Goal: Transaction & Acquisition: Download file/media

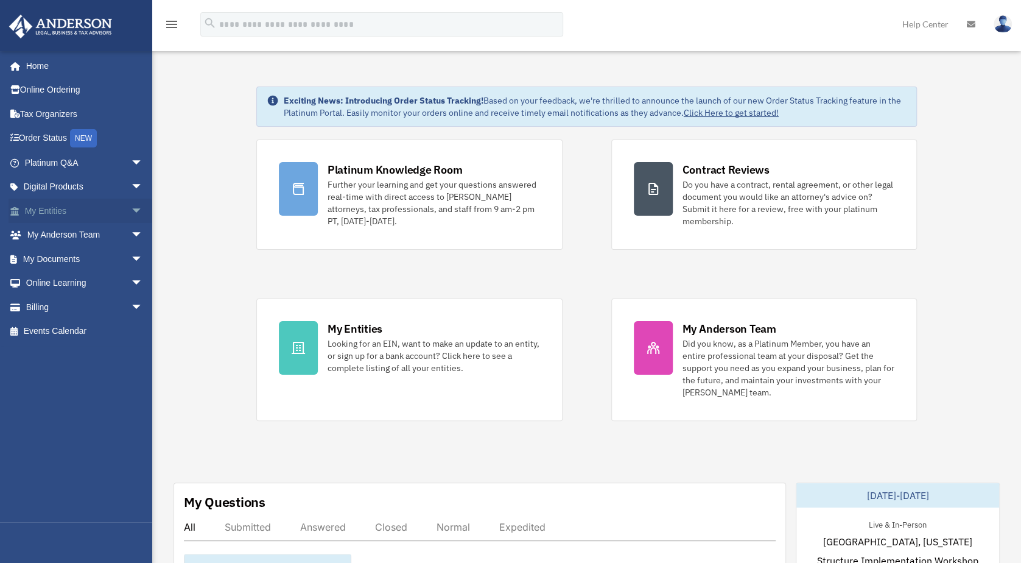
click at [61, 214] on link "My Entities arrow_drop_down" at bounding box center [85, 210] width 153 height 24
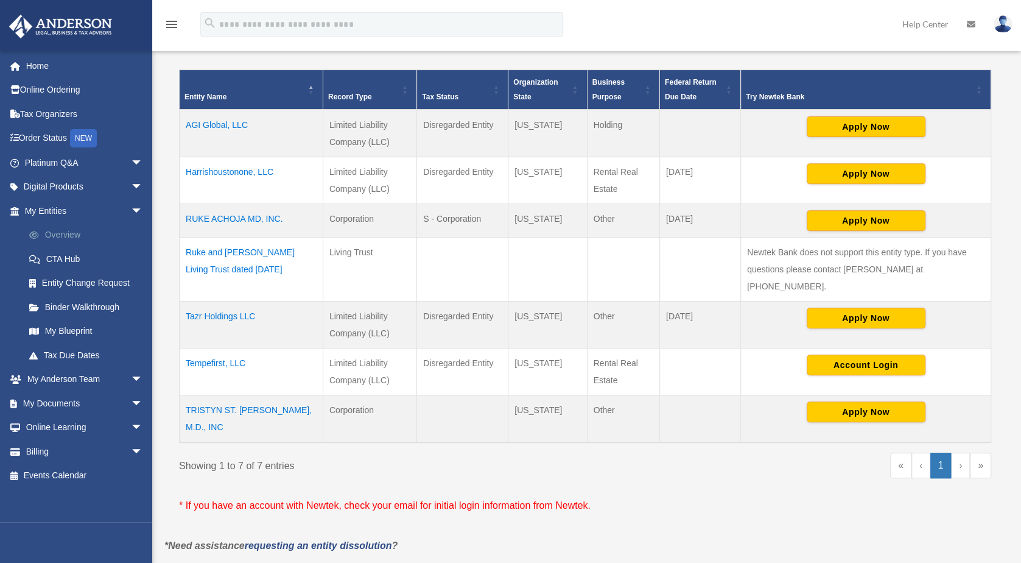
scroll to position [244, 0]
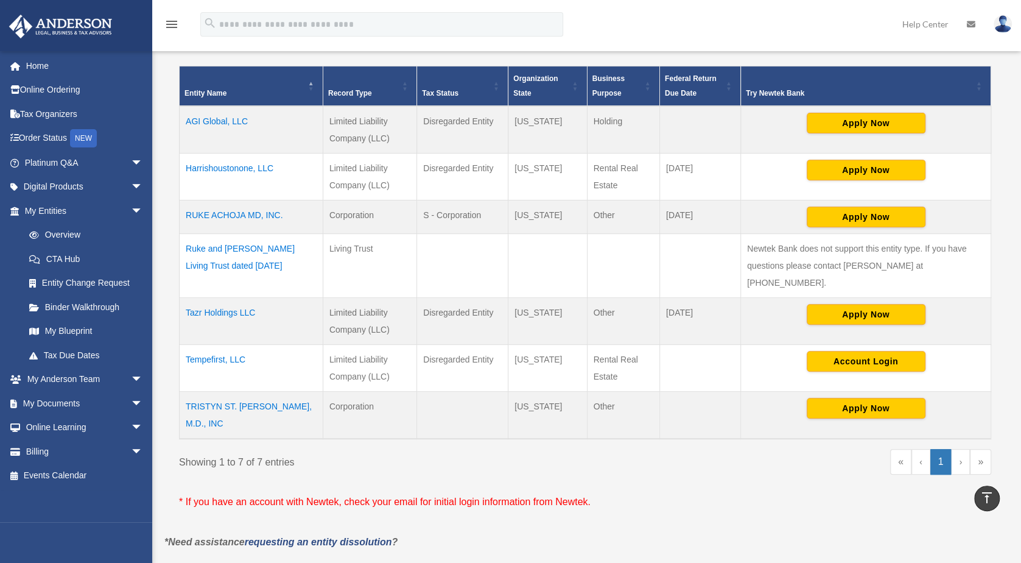
click at [216, 122] on td "AGI Global, LLC" at bounding box center [252, 129] width 144 height 47
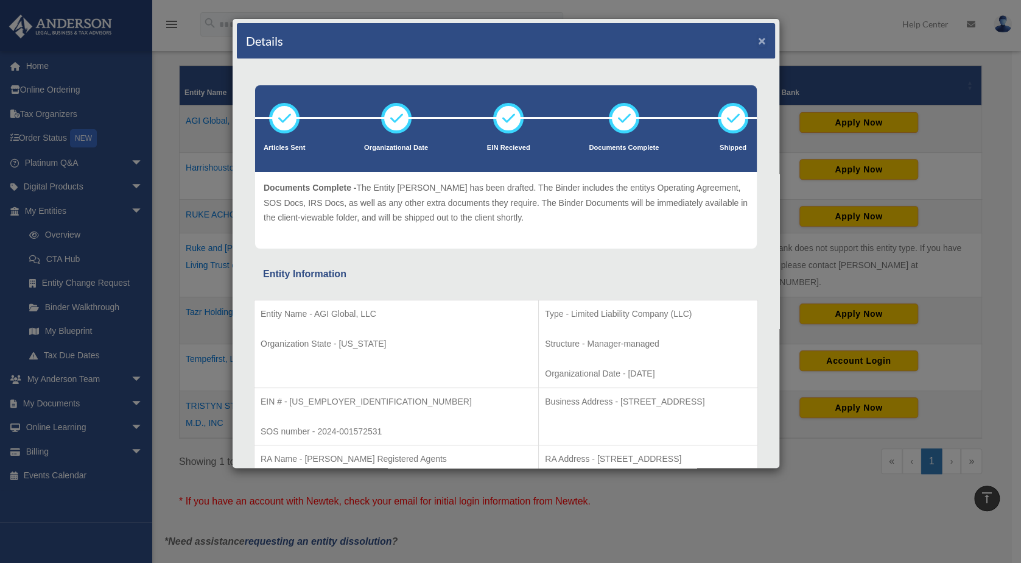
click at [758, 42] on button "×" at bounding box center [762, 40] width 8 height 13
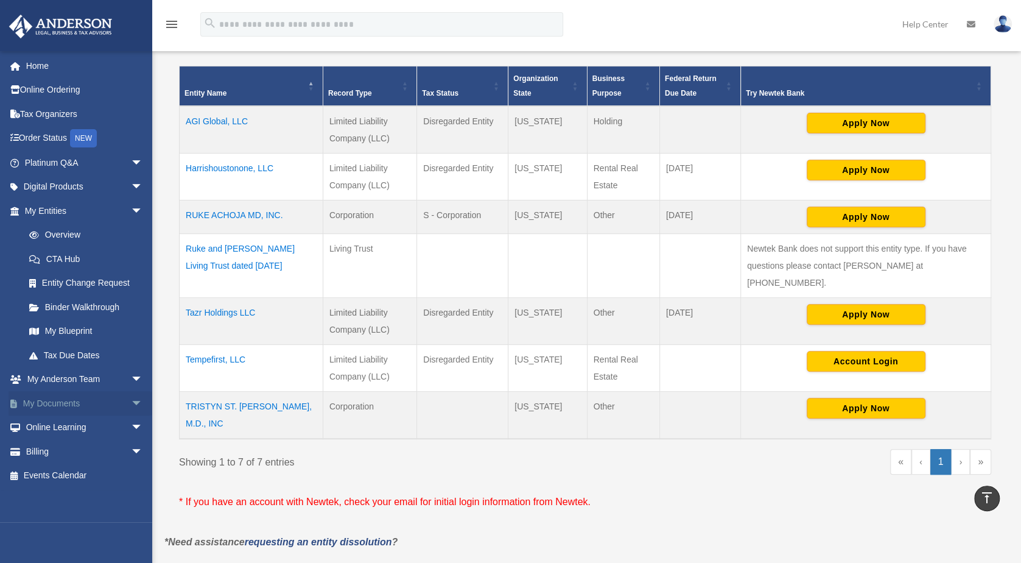
click at [65, 405] on link "My Documents arrow_drop_down" at bounding box center [85, 403] width 153 height 24
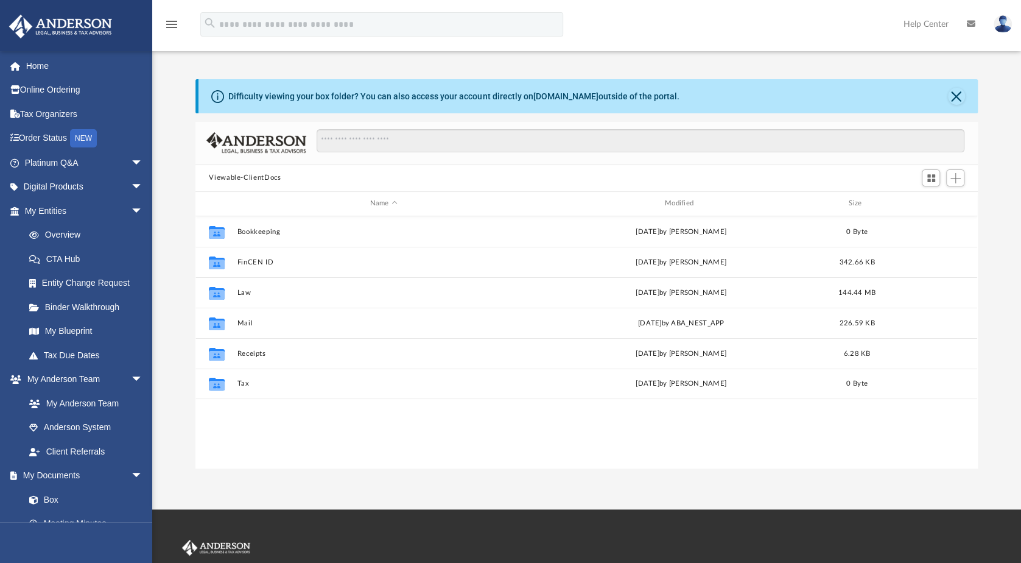
scroll to position [267, 772]
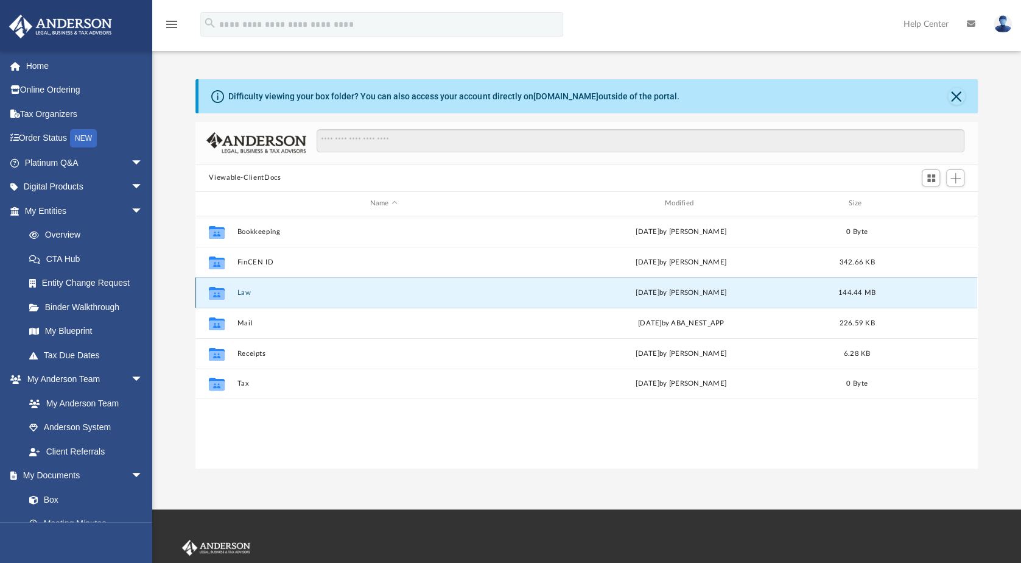
click at [242, 290] on button "Law" at bounding box center [383, 293] width 292 height 8
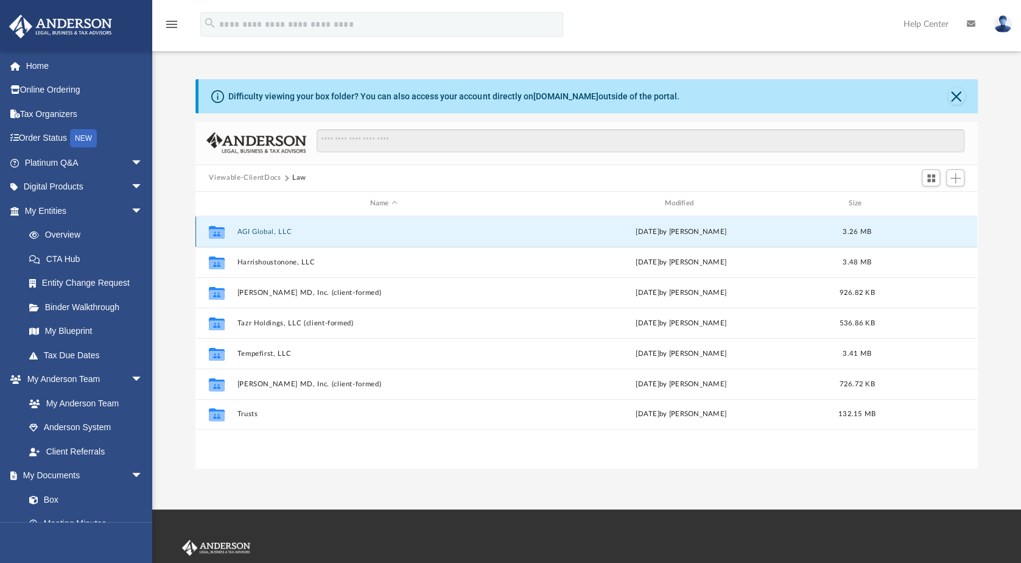
click at [279, 230] on button "AGI Global, LLC" at bounding box center [383, 232] width 292 height 8
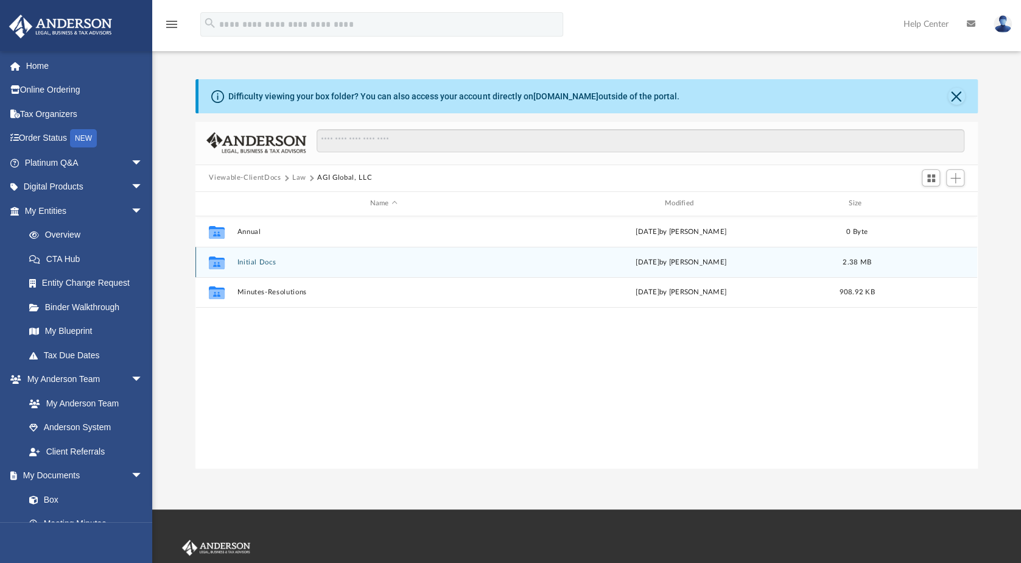
click at [267, 262] on button "Initial Docs" at bounding box center [383, 262] width 292 height 8
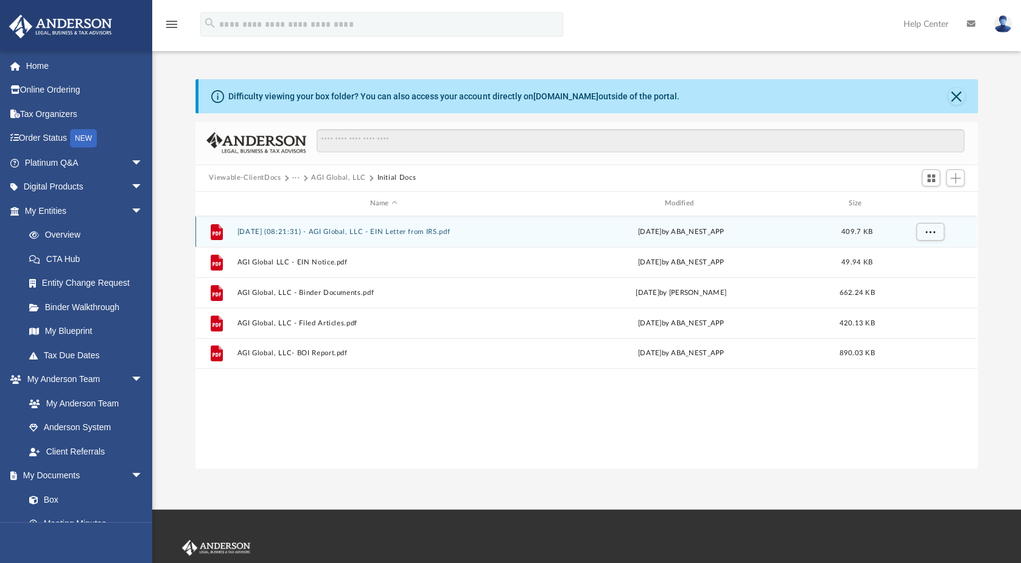
click at [362, 230] on button "[DATE] (08:21:31) - AGI Global, LLC - EIN Letter from IRS.pdf" at bounding box center [383, 232] width 292 height 8
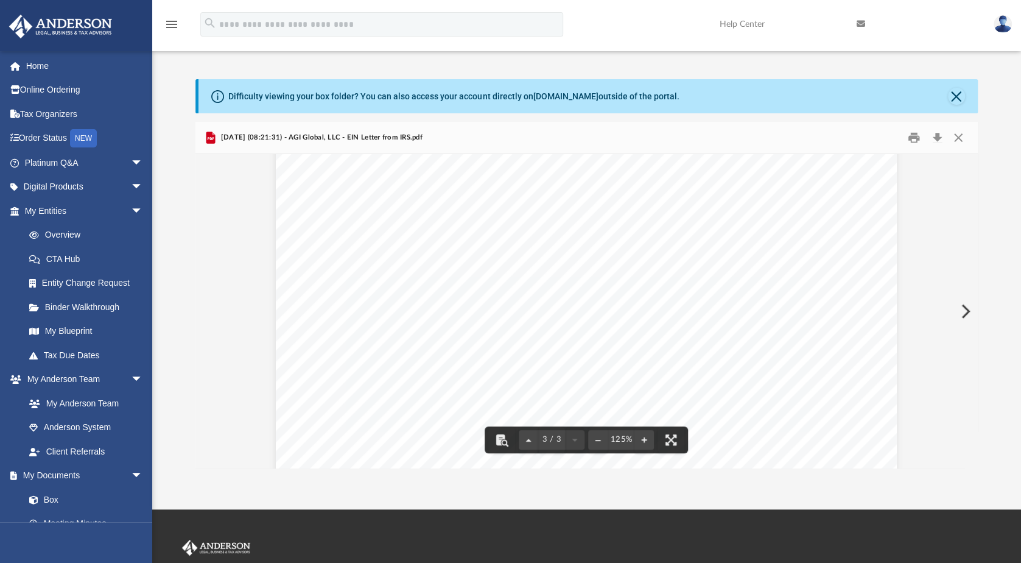
scroll to position [1705, 0]
click at [958, 99] on button "Close" at bounding box center [956, 96] width 17 height 17
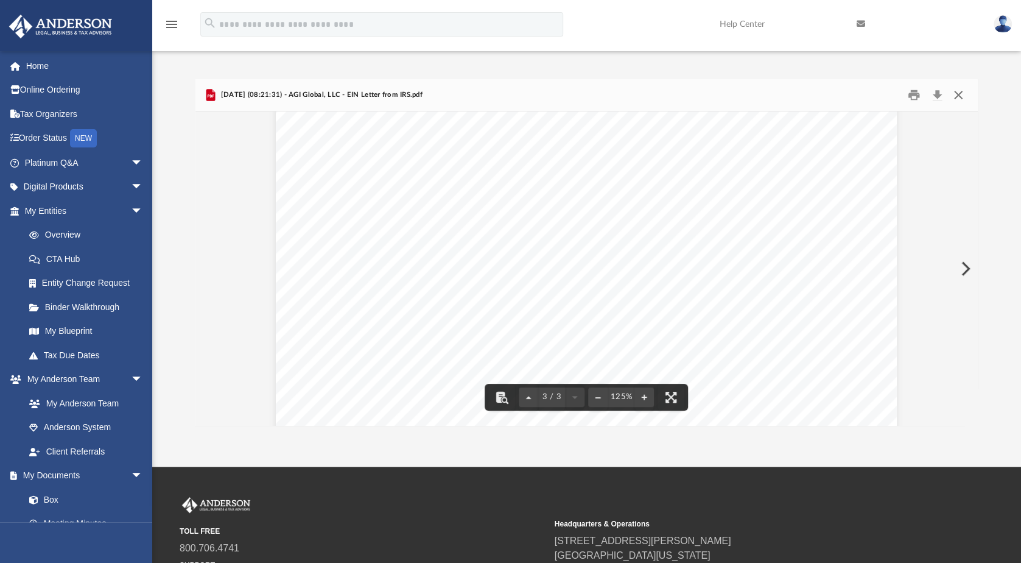
click at [959, 94] on button "Close" at bounding box center [958, 94] width 22 height 19
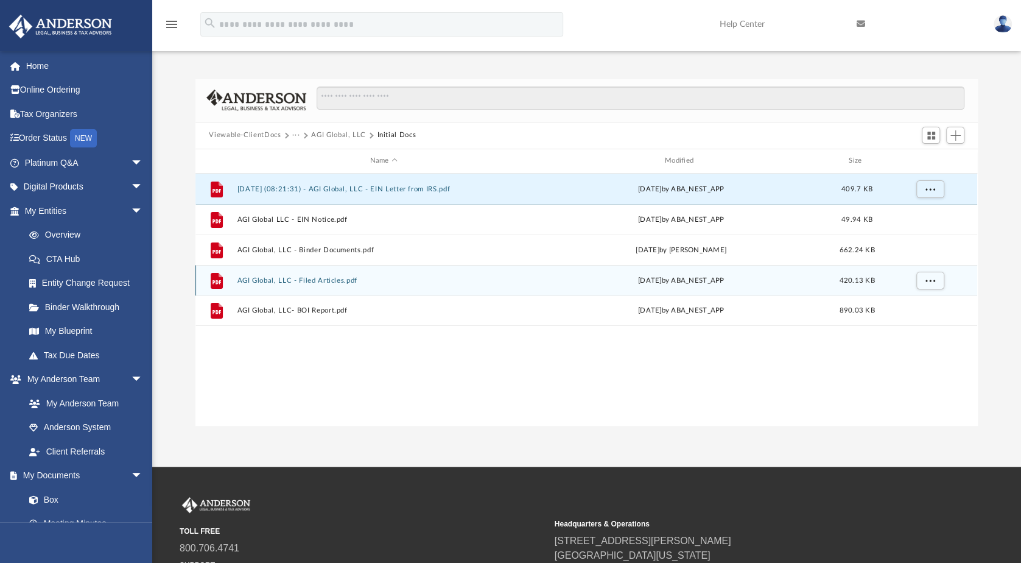
click at [346, 279] on button "AGI Global, LLC - Filed Articles.pdf" at bounding box center [383, 280] width 292 height 8
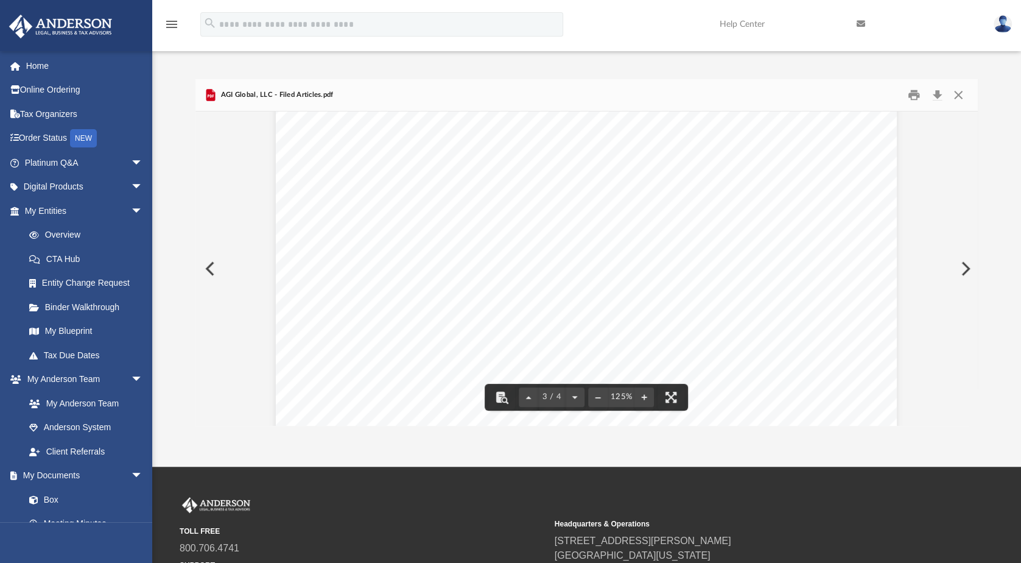
scroll to position [2009, 0]
click at [961, 96] on button "Close" at bounding box center [958, 94] width 22 height 19
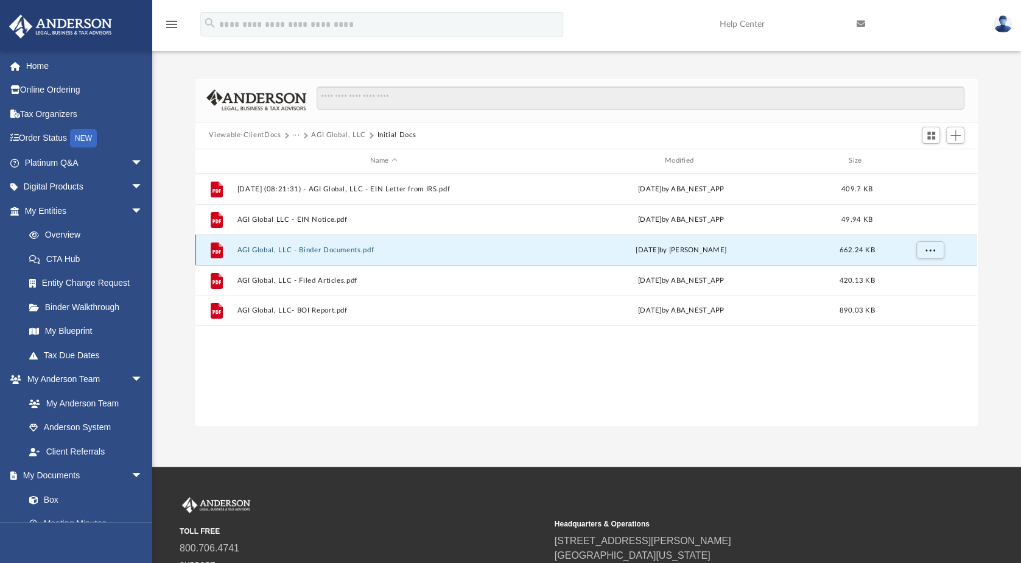
click at [300, 247] on button "AGI Global, LLC - Binder Documents.pdf" at bounding box center [383, 250] width 292 height 8
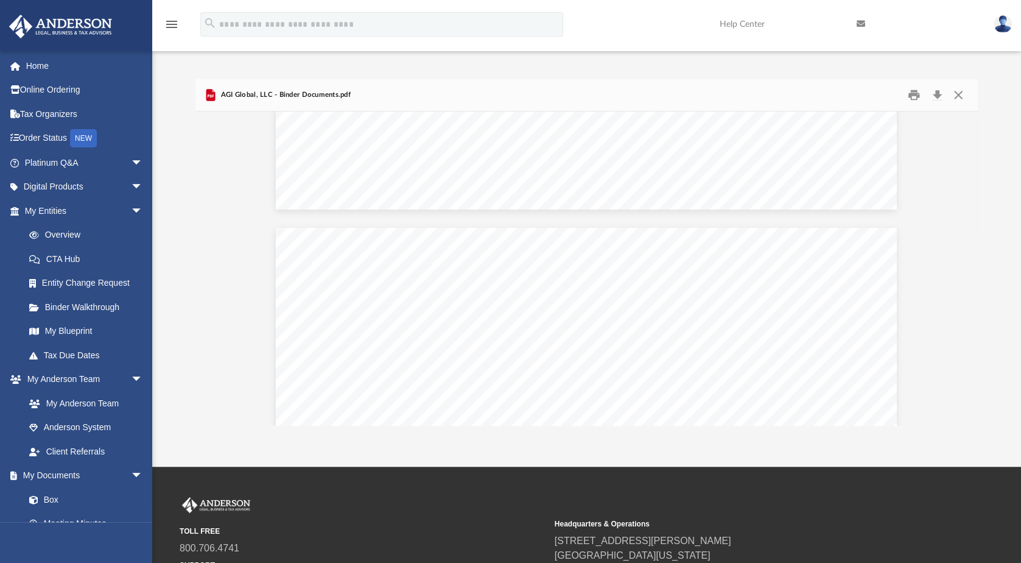
scroll to position [8949, 0]
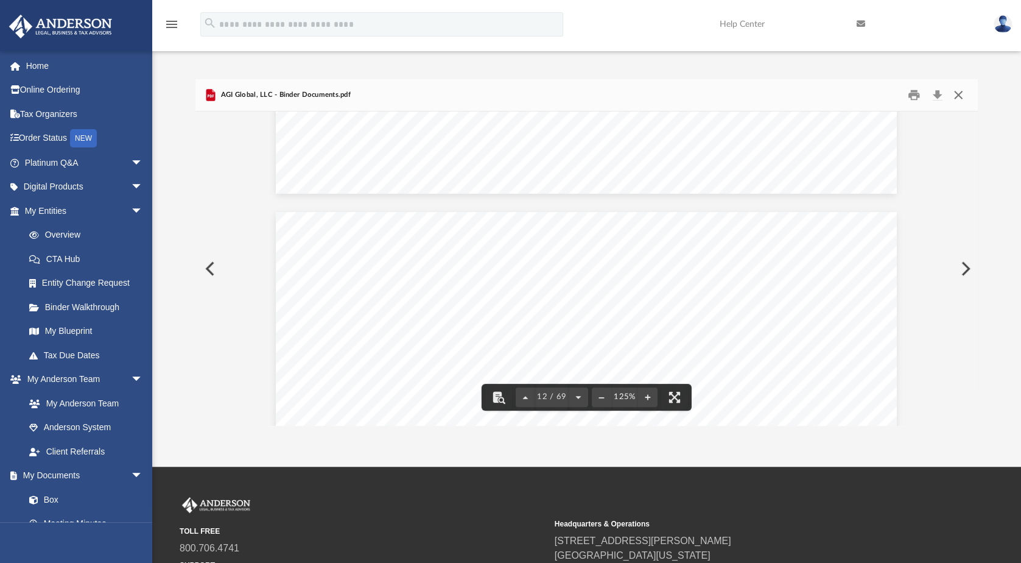
click at [959, 97] on button "Close" at bounding box center [958, 94] width 22 height 19
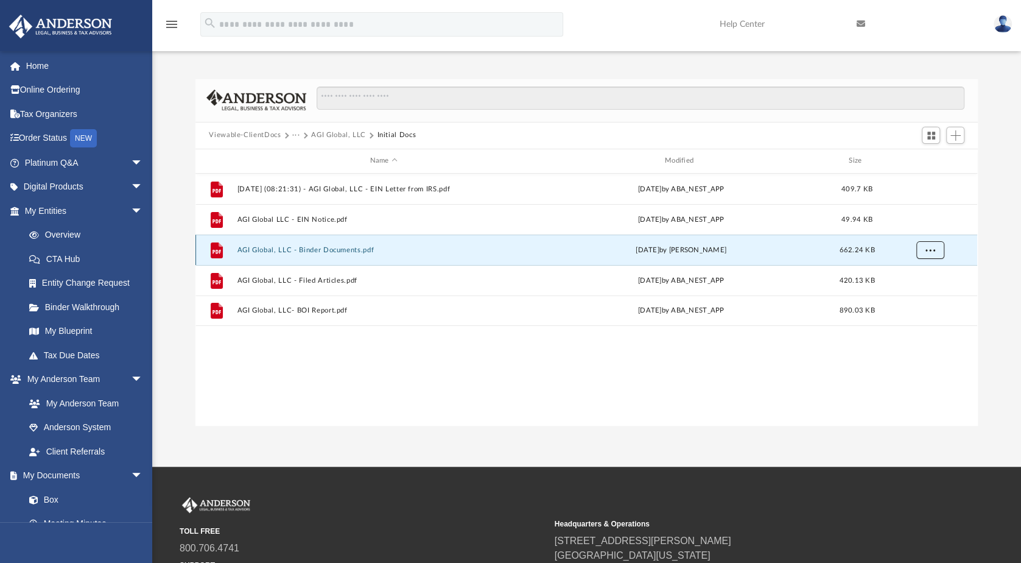
click at [934, 250] on span "More options" at bounding box center [930, 249] width 10 height 7
click at [918, 293] on li "Download" at bounding box center [919, 293] width 35 height 13
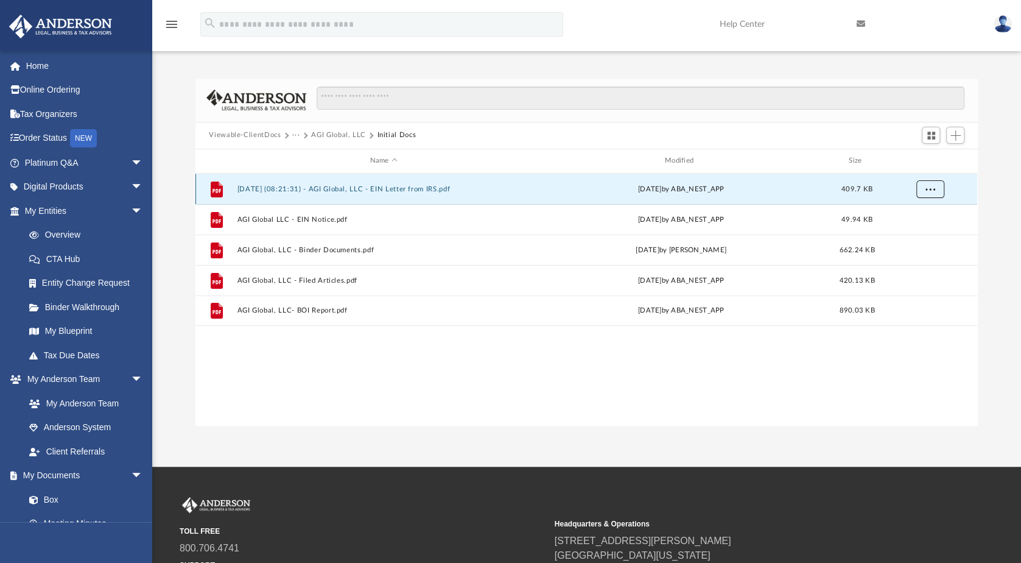
click at [936, 187] on button "More options" at bounding box center [930, 189] width 28 height 18
click at [925, 234] on li "Download" at bounding box center [919, 232] width 35 height 13
